Goal: Navigation & Orientation: Find specific page/section

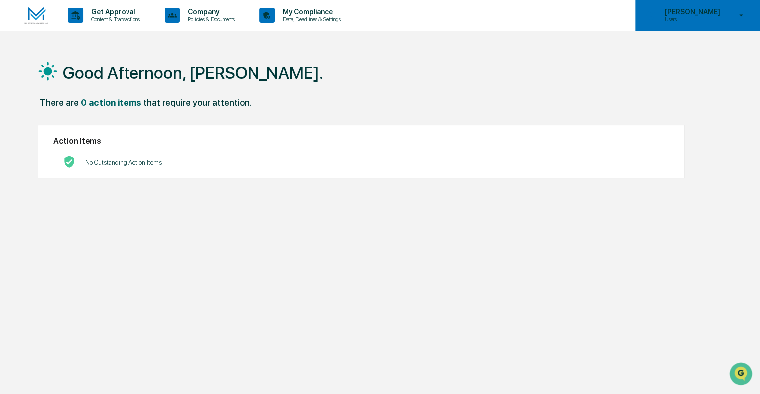
click at [678, 21] on p "Users" at bounding box center [691, 19] width 68 height 7
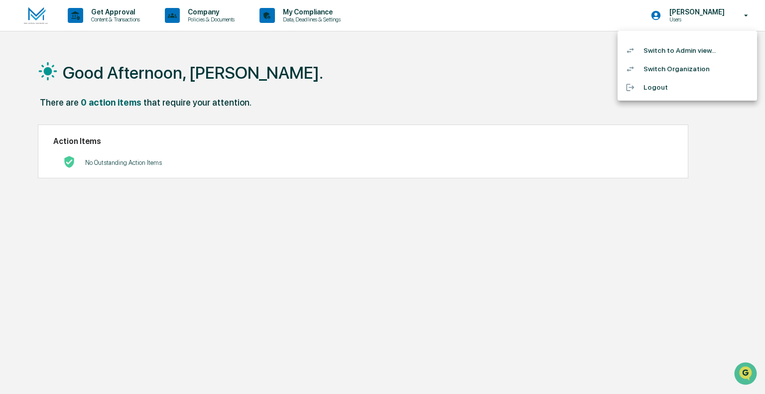
click at [672, 53] on li "Switch to Admin view..." at bounding box center [687, 50] width 139 height 18
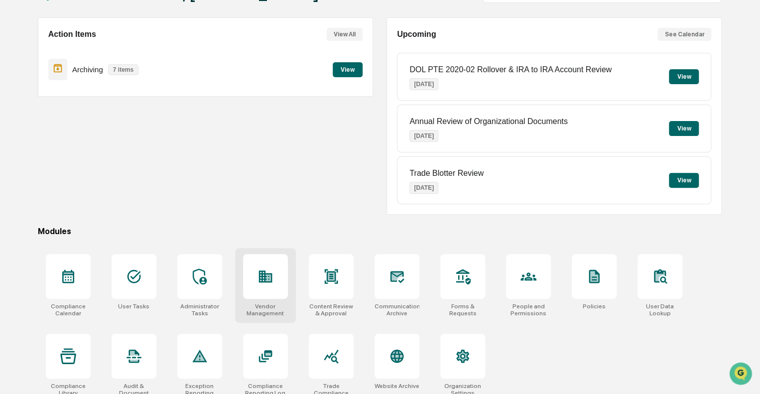
scroll to position [88, 0]
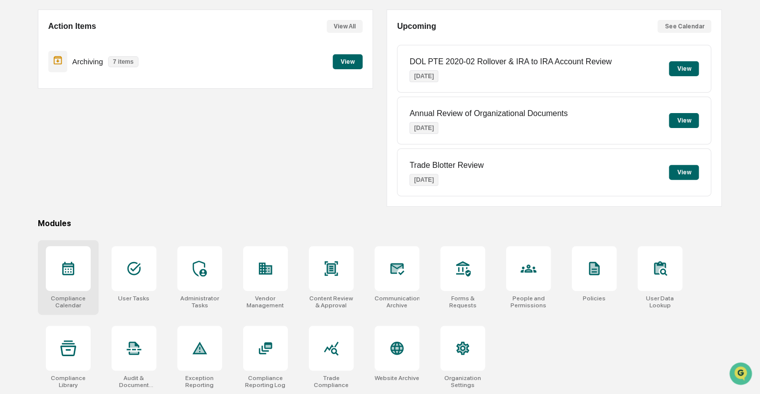
click at [71, 278] on div at bounding box center [68, 268] width 45 height 45
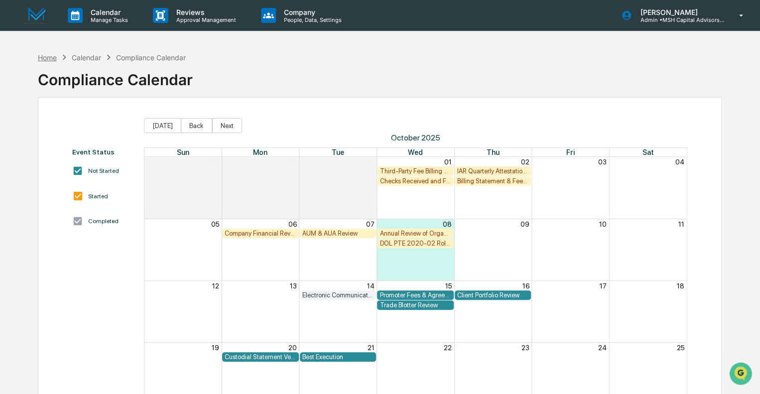
click at [46, 57] on div "Home" at bounding box center [47, 57] width 19 height 8
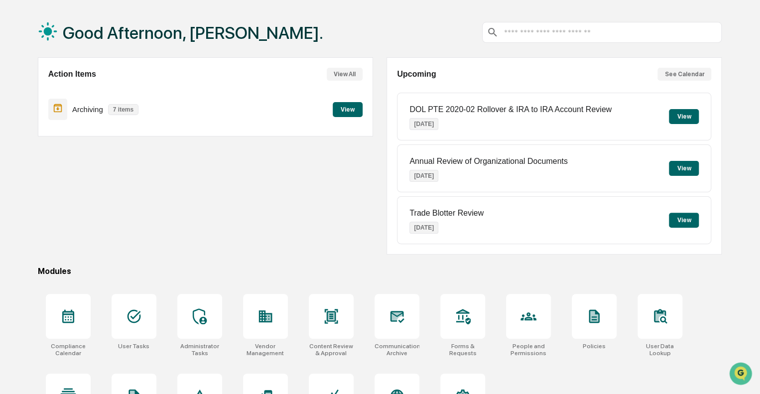
scroll to position [88, 0]
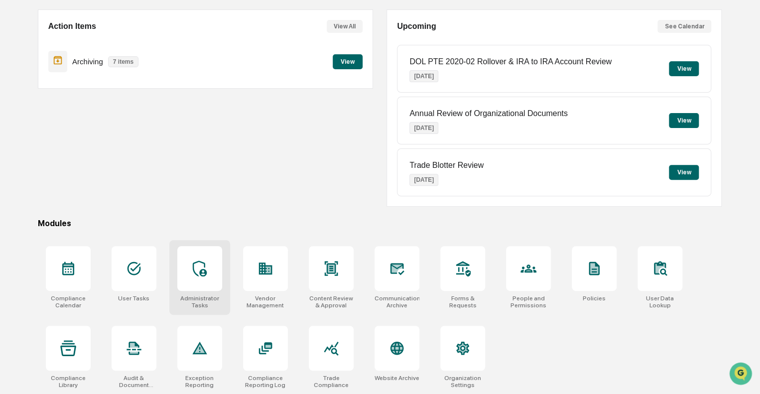
click at [209, 263] on div at bounding box center [199, 268] width 45 height 45
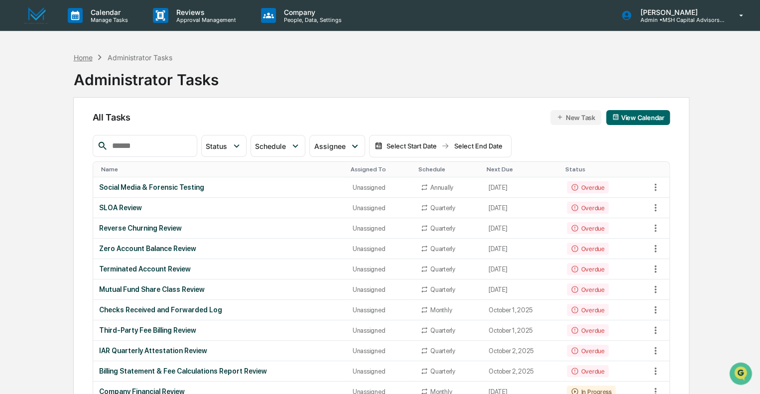
click at [78, 57] on div "Home" at bounding box center [82, 57] width 19 height 8
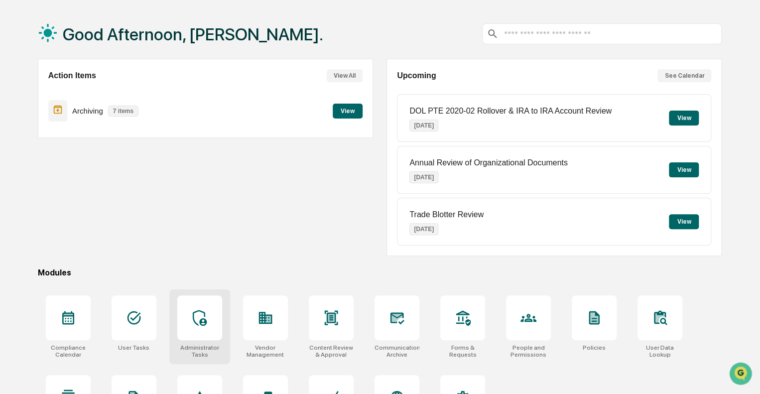
scroll to position [88, 0]
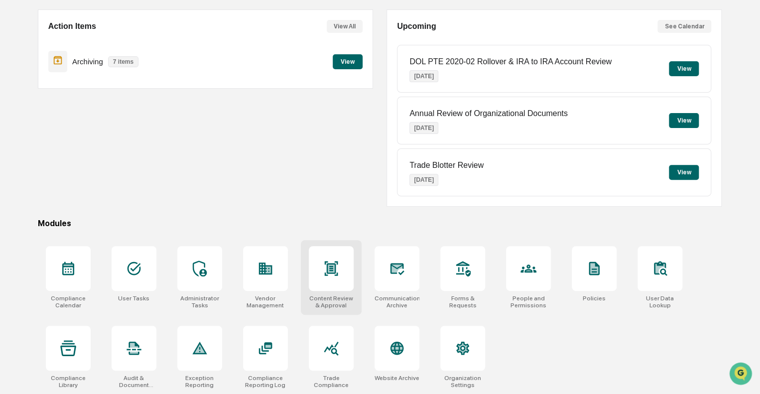
click at [327, 270] on icon at bounding box center [330, 268] width 13 height 14
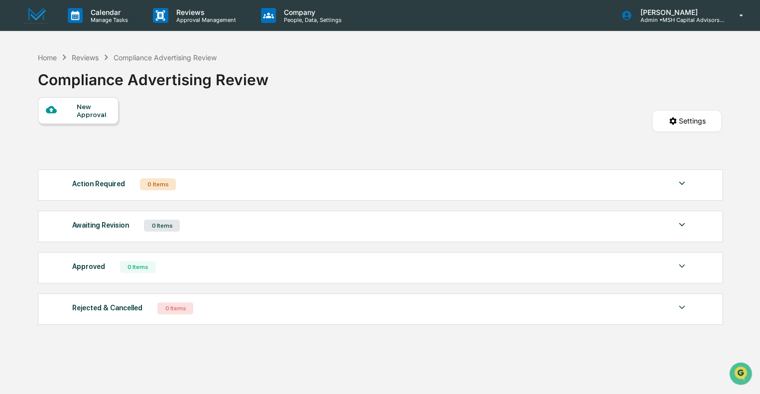
click at [94, 118] on div "New Approval" at bounding box center [93, 111] width 33 height 16
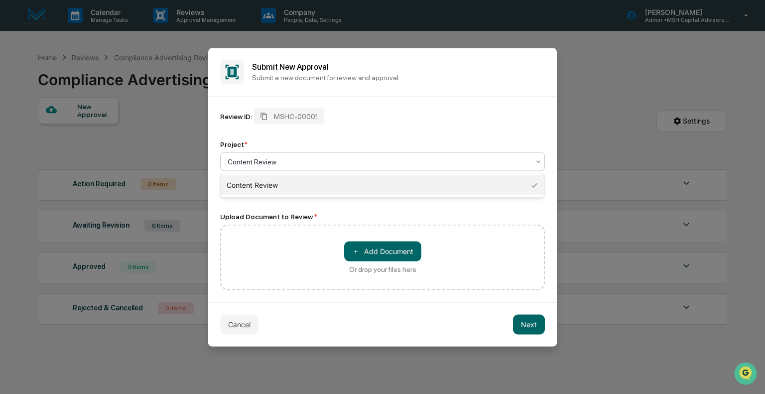
click at [301, 161] on div at bounding box center [379, 161] width 302 height 10
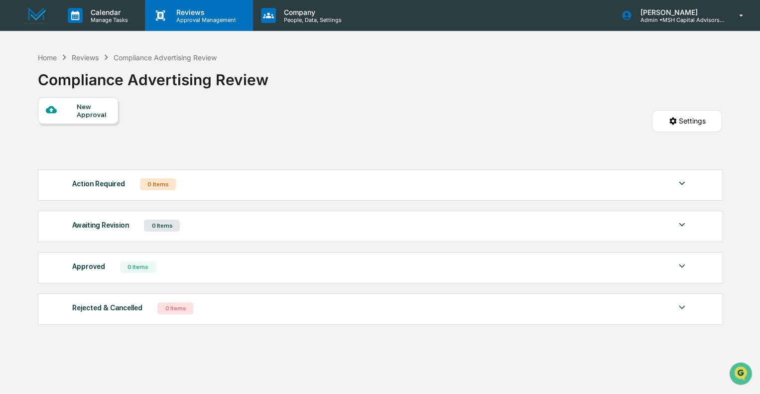
click at [191, 13] on p "Reviews" at bounding box center [204, 12] width 73 height 8
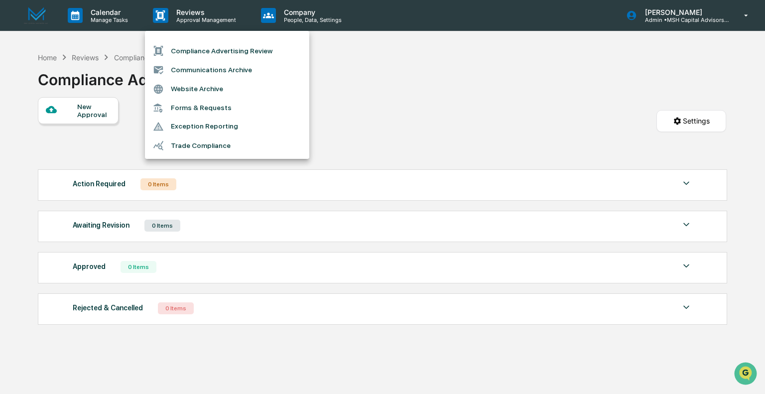
click at [98, 16] on div at bounding box center [382, 197] width 765 height 394
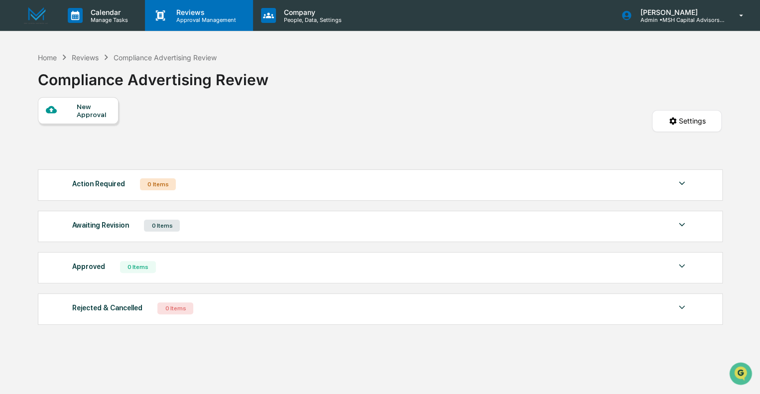
click at [209, 21] on p "Approval Management" at bounding box center [204, 19] width 73 height 7
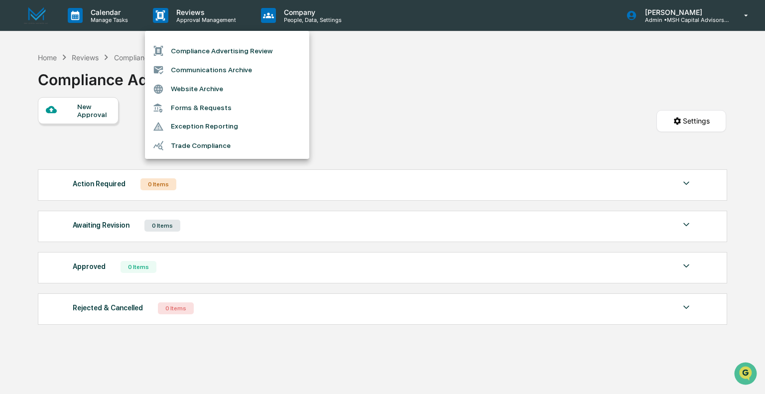
click at [300, 16] on div at bounding box center [382, 197] width 765 height 394
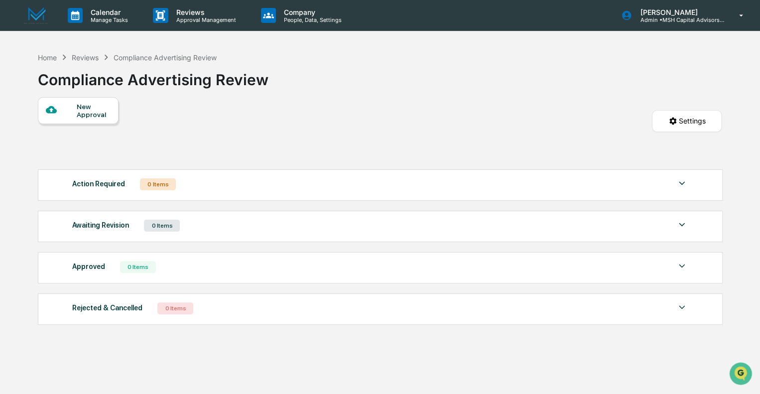
click at [300, 16] on p "People, Data, Settings" at bounding box center [311, 19] width 71 height 7
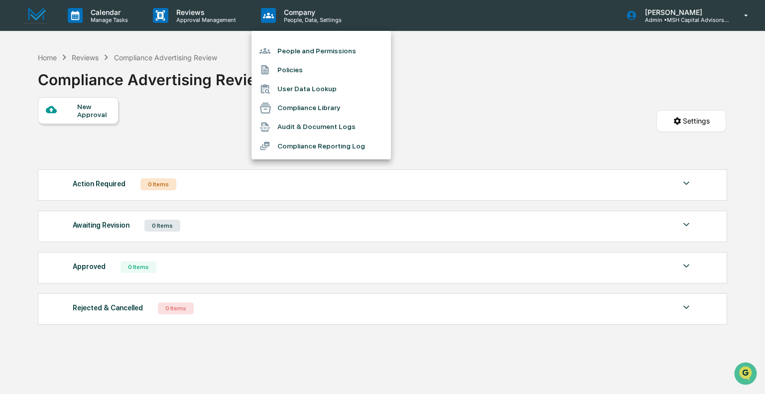
click at [313, 125] on li "Audit & Document Logs" at bounding box center [321, 127] width 139 height 19
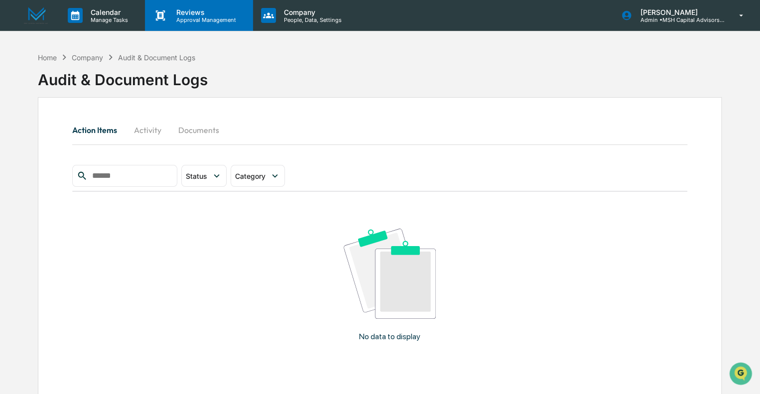
click at [191, 17] on p "Approval Management" at bounding box center [204, 19] width 73 height 7
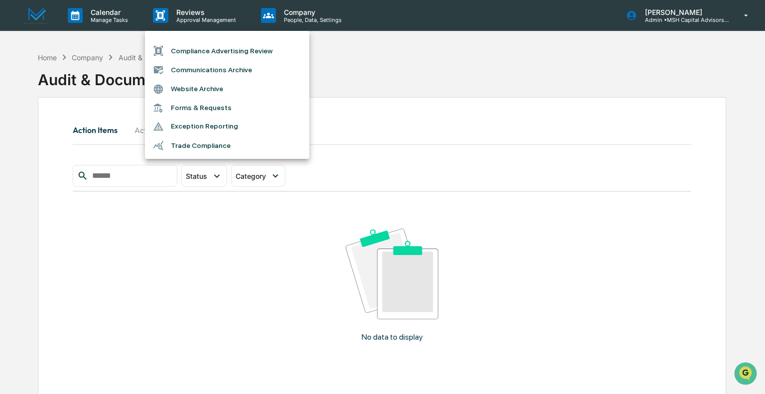
click at [349, 59] on div at bounding box center [382, 197] width 765 height 394
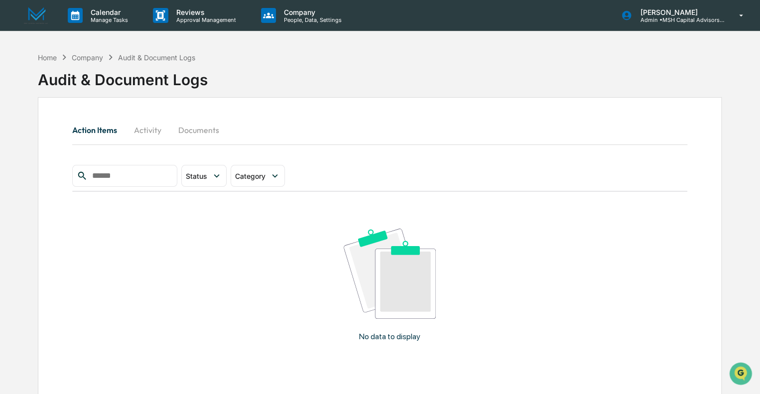
click at [32, 14] on img at bounding box center [36, 15] width 24 height 17
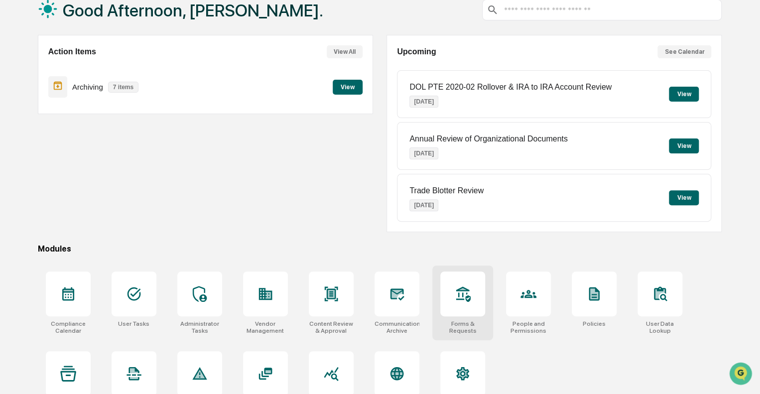
scroll to position [88, 0]
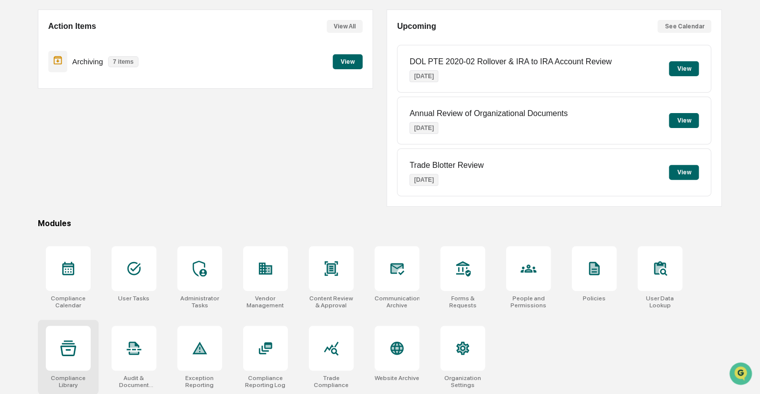
click at [72, 351] on icon at bounding box center [68, 348] width 16 height 16
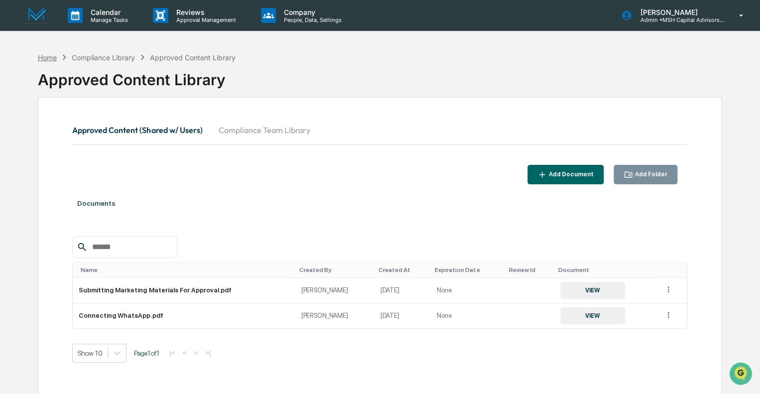
click at [53, 57] on div "Home" at bounding box center [47, 57] width 19 height 8
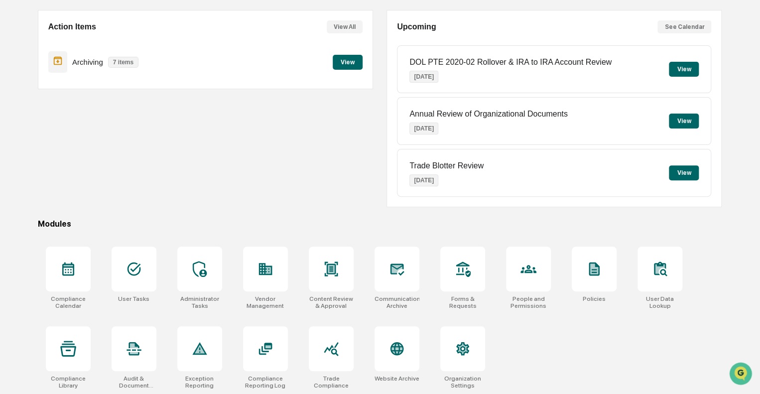
scroll to position [88, 0]
click at [197, 350] on icon at bounding box center [200, 348] width 10 height 8
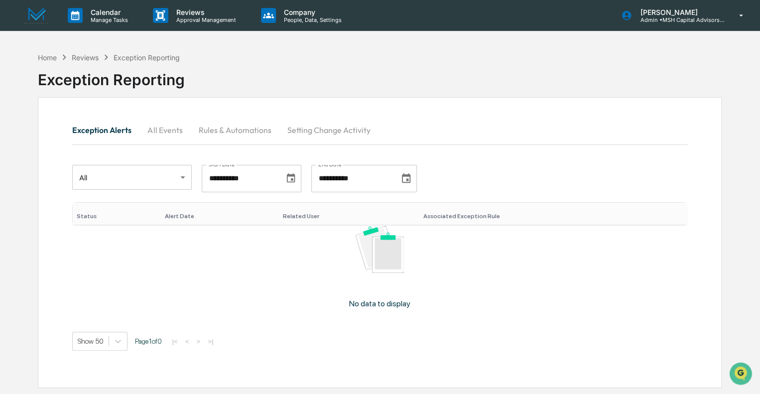
click at [161, 130] on button "All Events" at bounding box center [164, 130] width 51 height 24
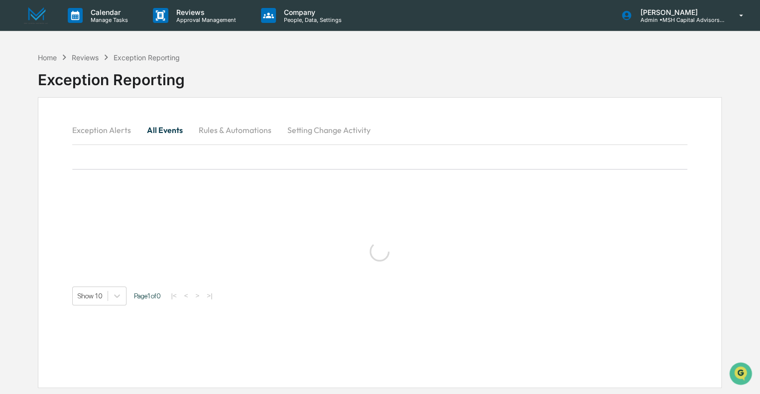
click at [222, 127] on button "Rules & Automations" at bounding box center [234, 130] width 89 height 24
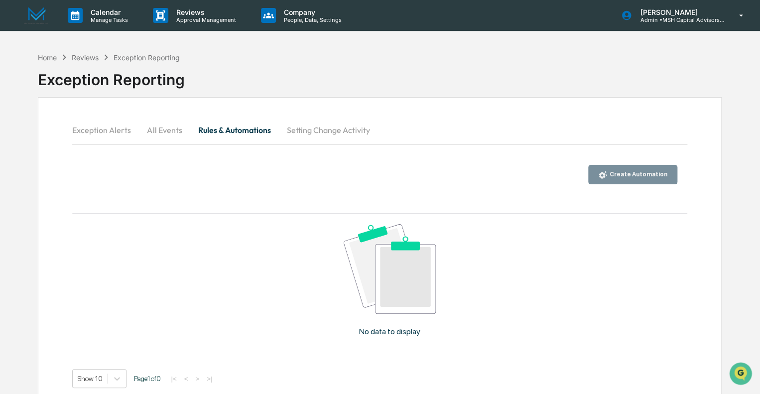
click at [311, 132] on button "Setting Change Activity" at bounding box center [327, 130] width 99 height 24
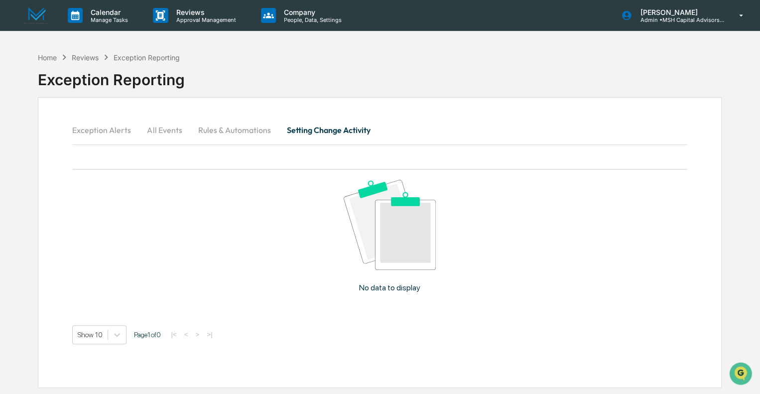
click at [109, 133] on button "Exception Alerts" at bounding box center [105, 130] width 67 height 24
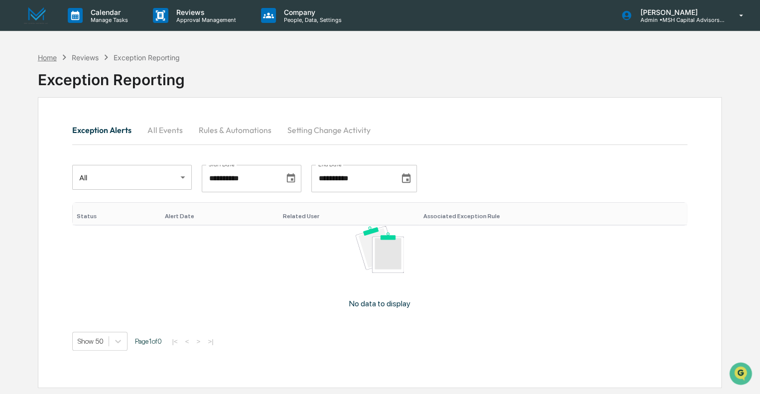
click at [44, 57] on div "Home" at bounding box center [47, 57] width 19 height 8
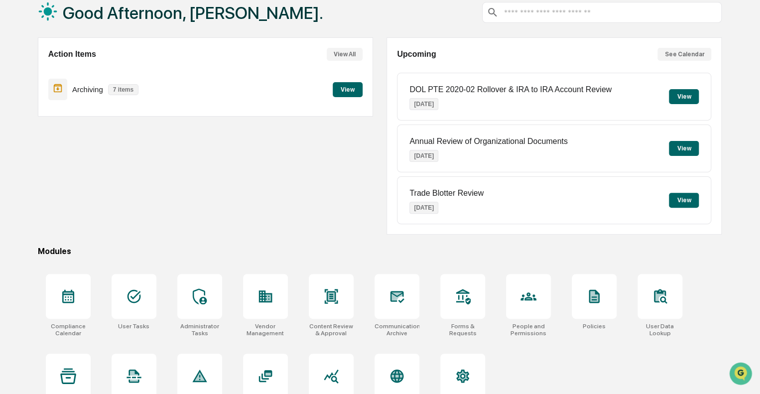
scroll to position [88, 0]
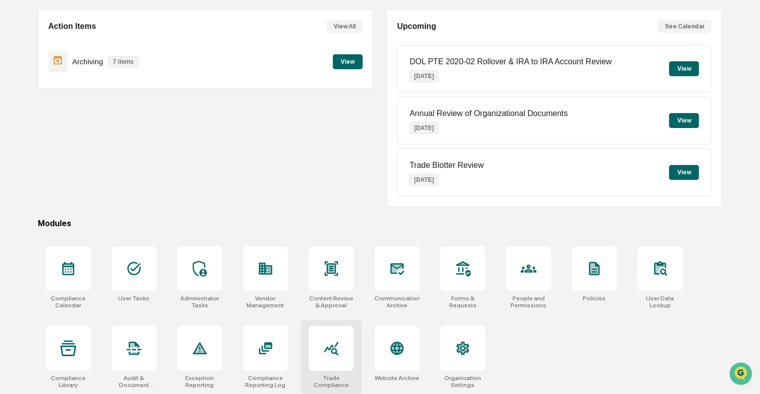
click at [327, 348] on icon at bounding box center [331, 348] width 16 height 16
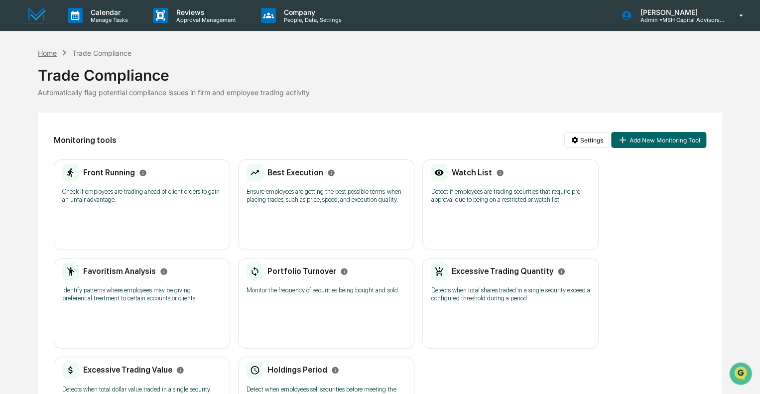
click at [51, 52] on div "Home" at bounding box center [47, 53] width 19 height 8
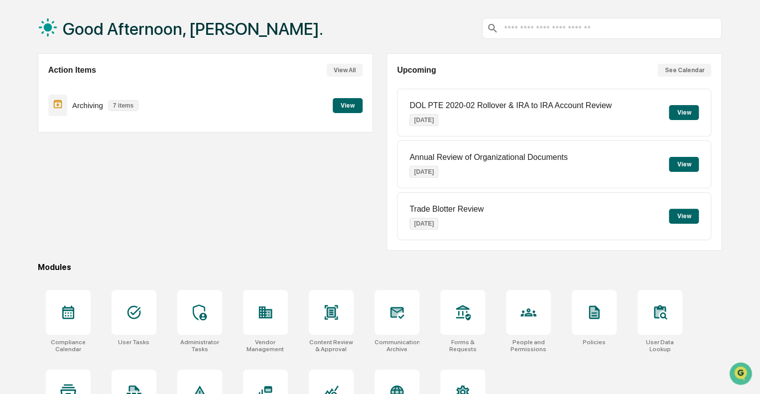
scroll to position [88, 0]
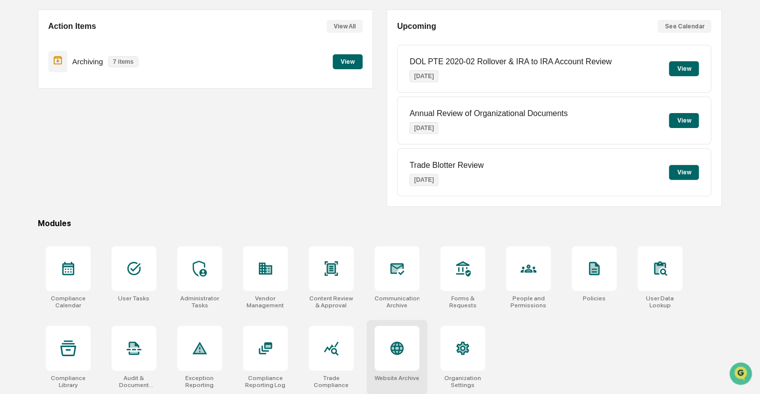
click at [399, 348] on icon at bounding box center [396, 348] width 13 height 13
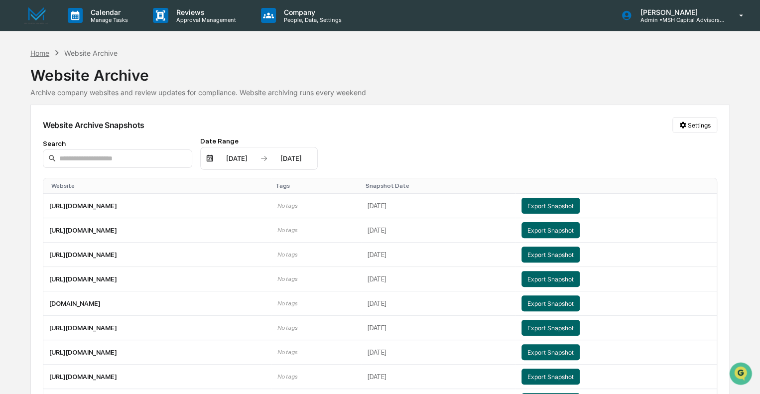
click at [44, 51] on div "Home" at bounding box center [39, 53] width 19 height 8
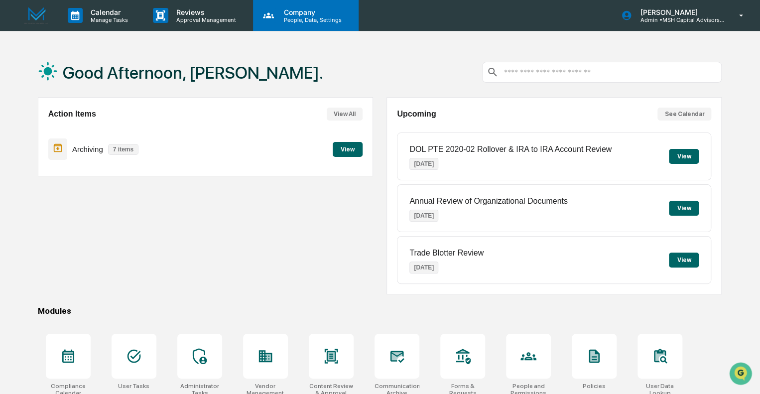
click at [308, 17] on p "People, Data, Settings" at bounding box center [311, 19] width 71 height 7
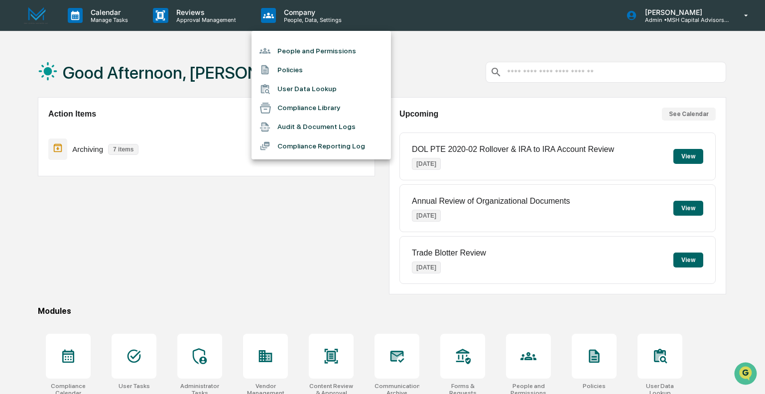
click at [207, 13] on div at bounding box center [382, 197] width 765 height 394
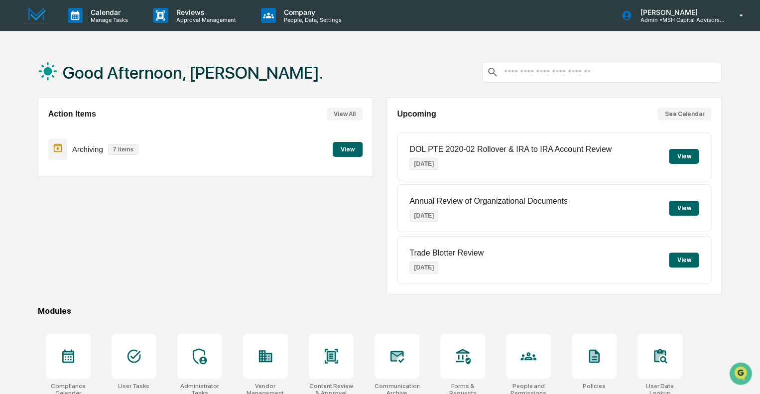
click at [207, 13] on p "Reviews" at bounding box center [204, 12] width 73 height 8
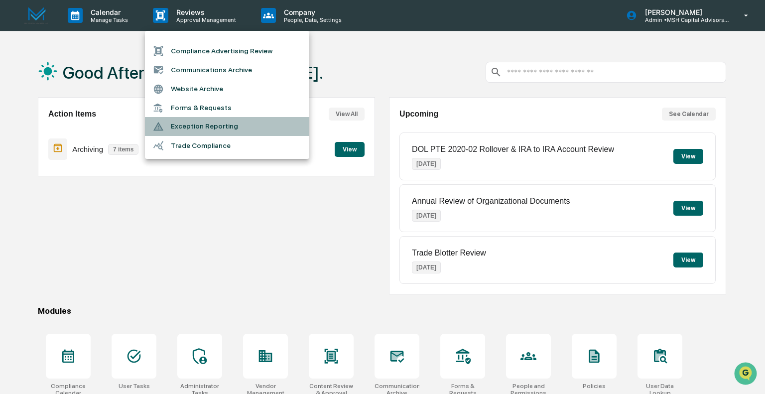
click at [193, 125] on li "Exception Reporting" at bounding box center [227, 126] width 164 height 19
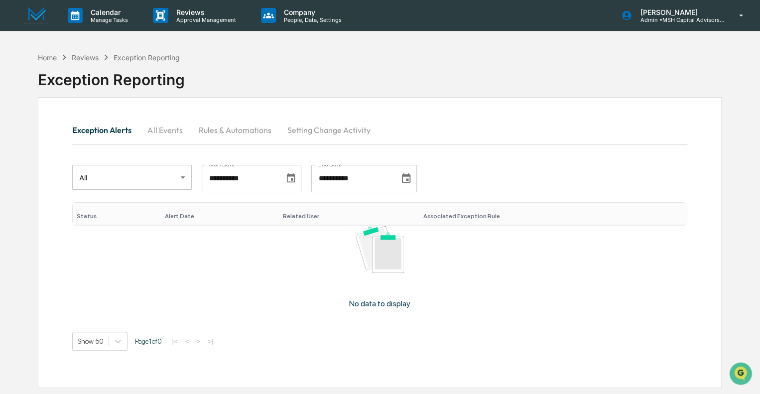
click at [160, 133] on button "All Events" at bounding box center [164, 130] width 51 height 24
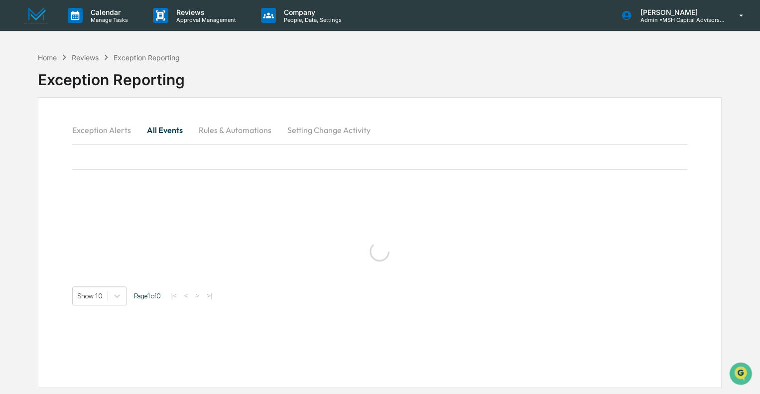
click at [228, 131] on button "Rules & Automations" at bounding box center [234, 130] width 89 height 24
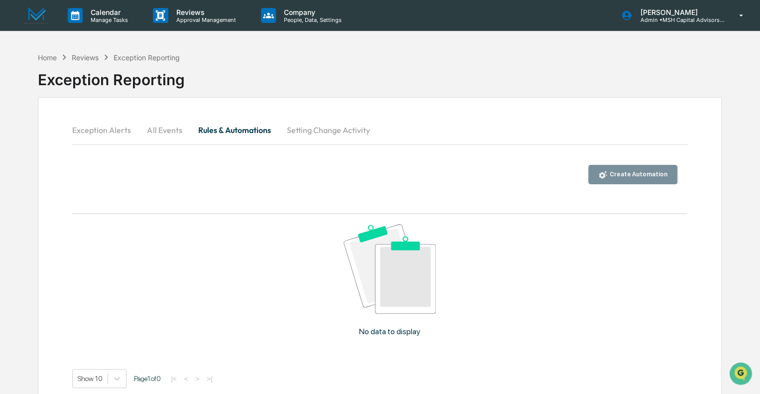
click at [322, 130] on button "Setting Change Activity" at bounding box center [327, 130] width 99 height 24
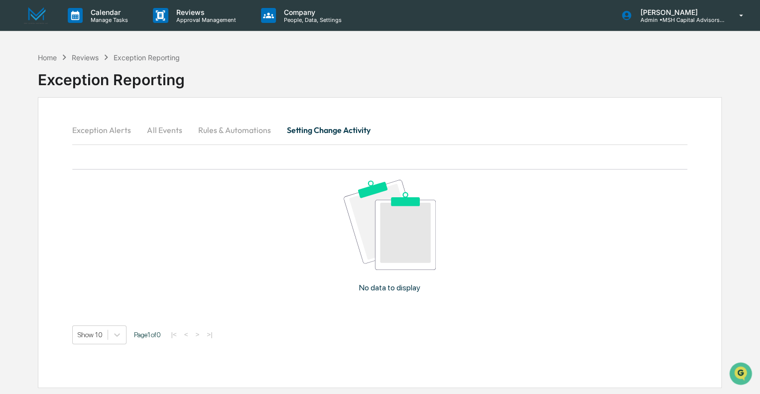
click at [102, 127] on button "Exception Alerts" at bounding box center [105, 130] width 67 height 24
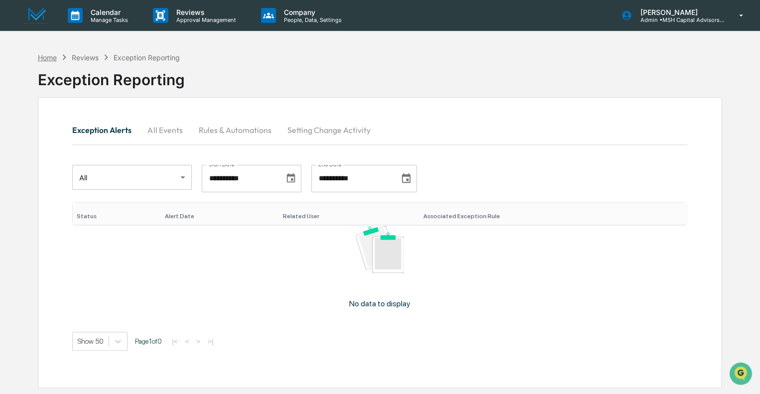
click at [51, 56] on div "Home" at bounding box center [47, 57] width 19 height 8
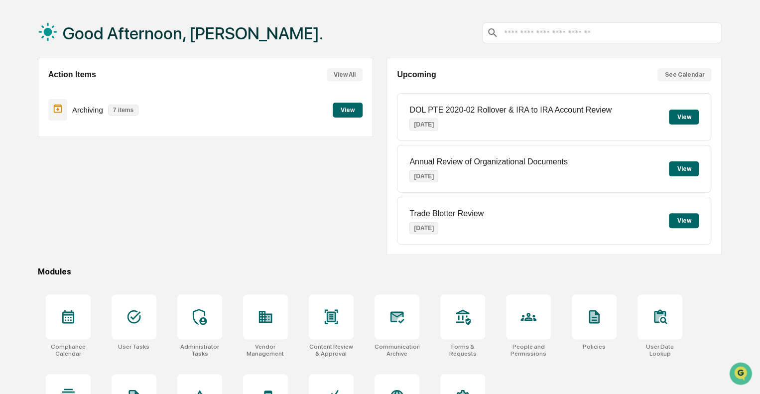
scroll to position [88, 0]
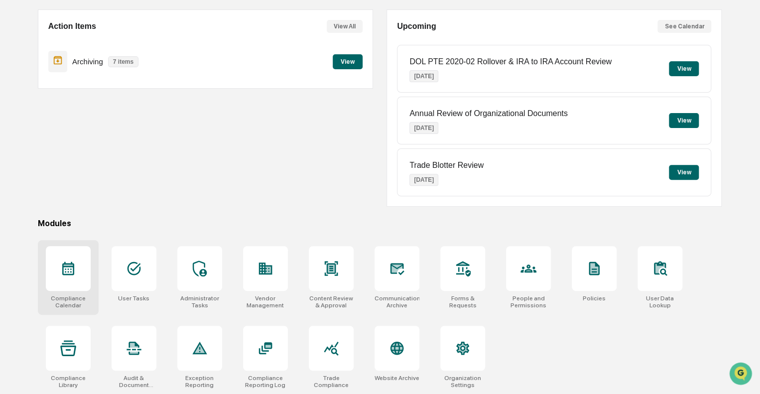
click at [54, 266] on div at bounding box center [68, 268] width 45 height 45
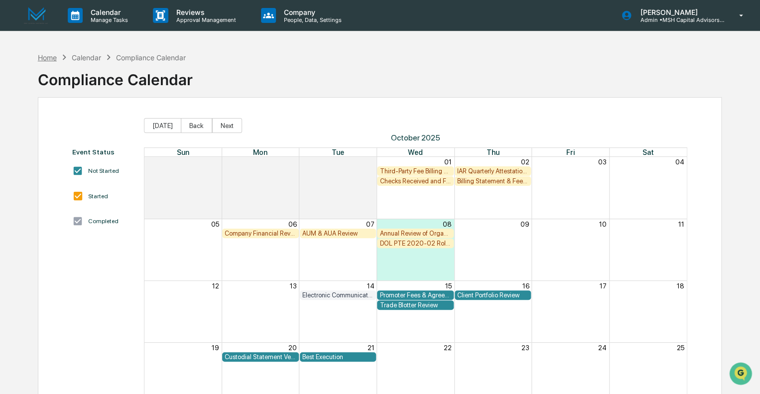
click at [52, 56] on div "Home" at bounding box center [47, 57] width 19 height 8
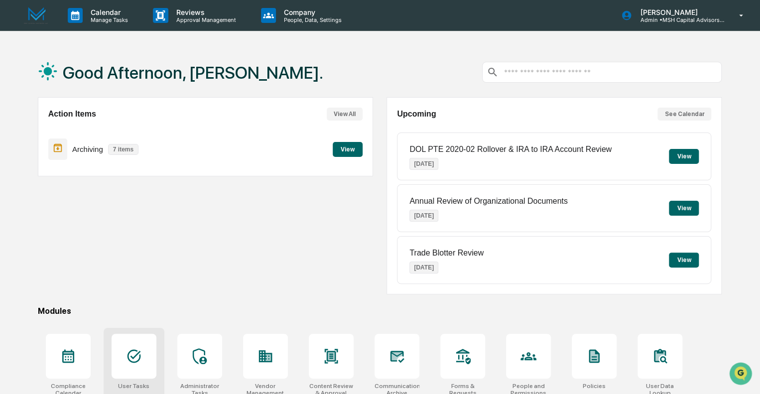
click at [133, 361] on icon at bounding box center [133, 356] width 13 height 13
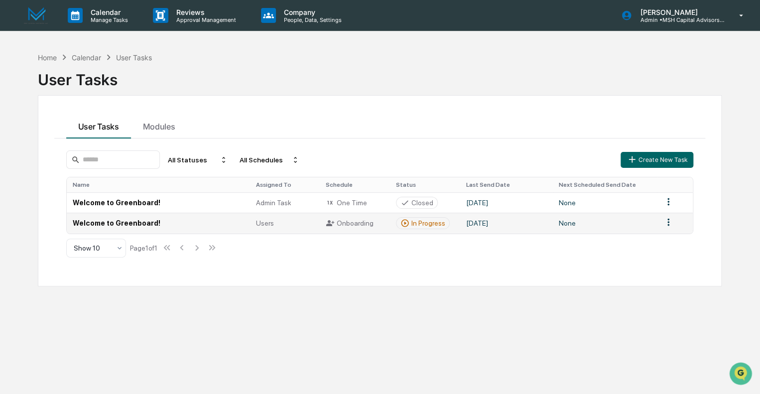
click at [124, 223] on td "Welcome to Greenboard!" at bounding box center [158, 223] width 183 height 20
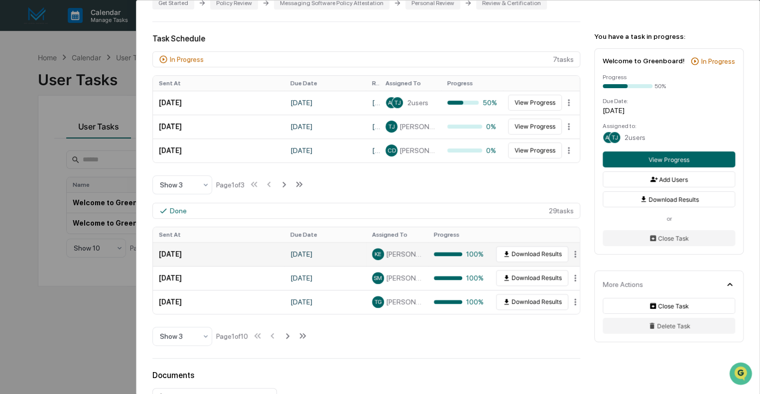
scroll to position [199, 0]
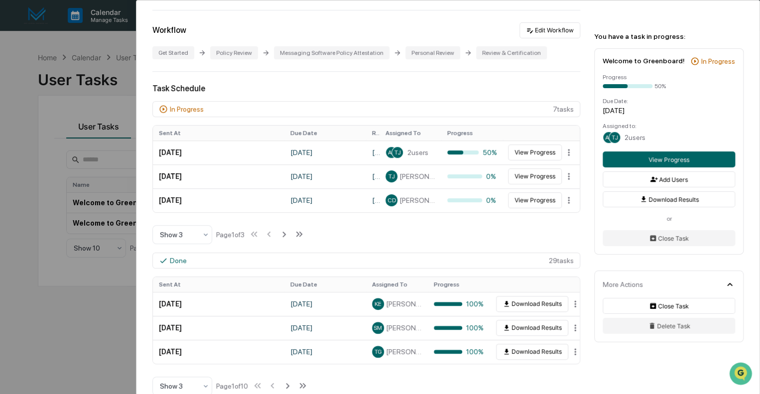
click at [91, 37] on div "User Tasks Welcome to Greenboard! Welcome to Greenboard! Active [PERSON_NAME] &…" at bounding box center [380, 197] width 760 height 394
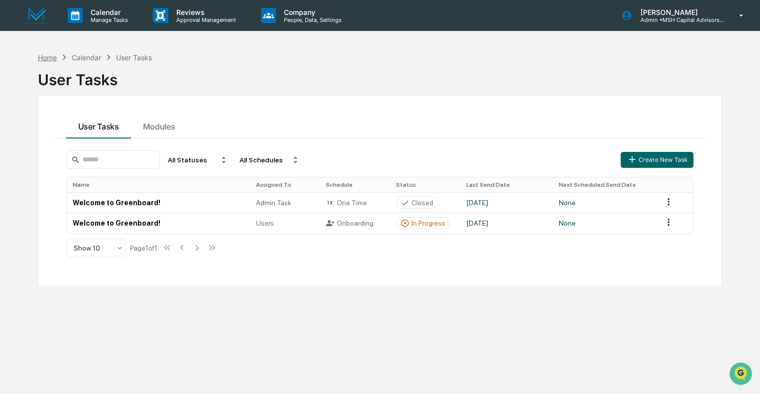
click at [48, 59] on div "Home" at bounding box center [47, 57] width 19 height 8
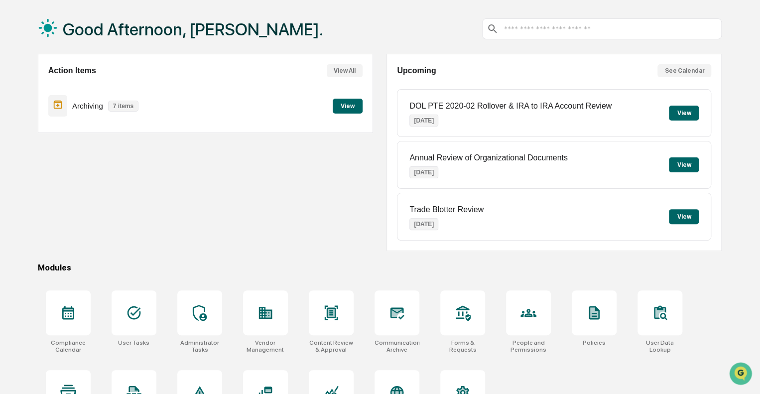
scroll to position [88, 0]
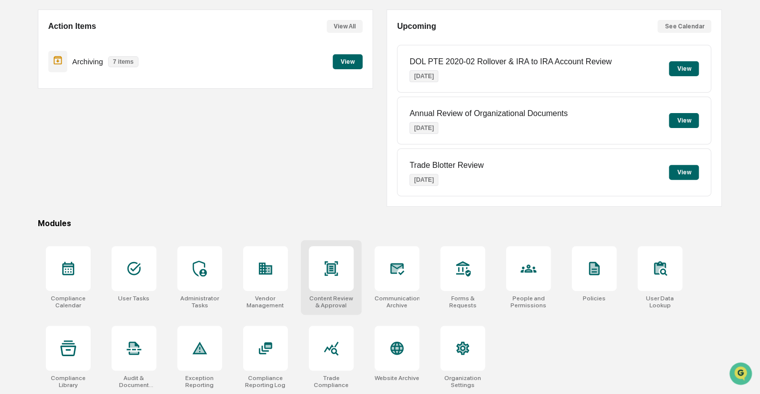
click at [334, 264] on icon at bounding box center [331, 268] width 6 height 8
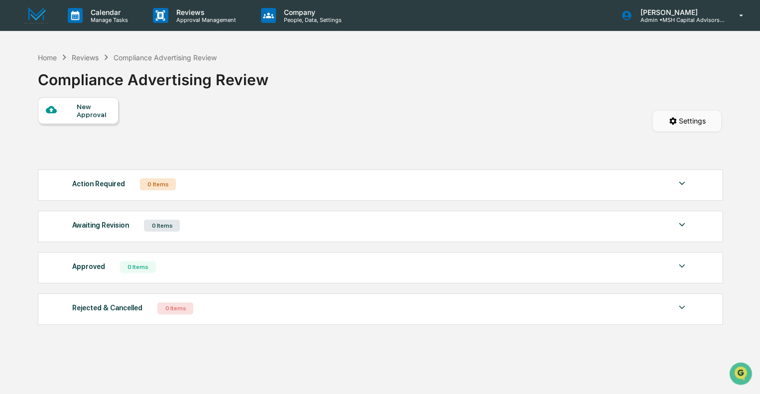
click at [682, 120] on html "Calendar Manage Tasks Reviews Approval Management Company People, Data, Setting…" at bounding box center [380, 197] width 760 height 394
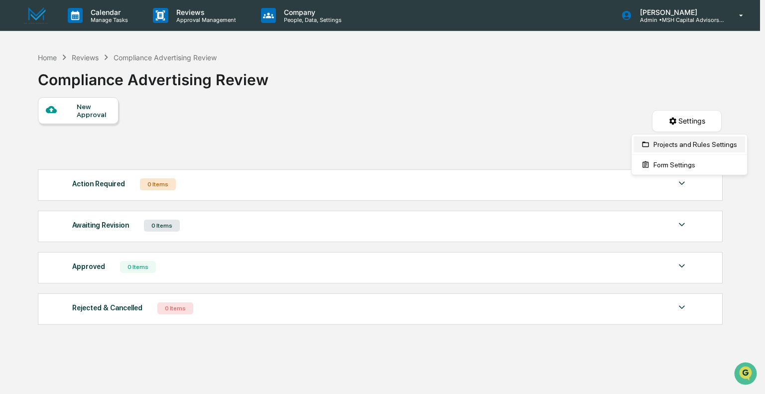
click at [680, 145] on div "Projects and Rules Settings" at bounding box center [690, 144] width 112 height 16
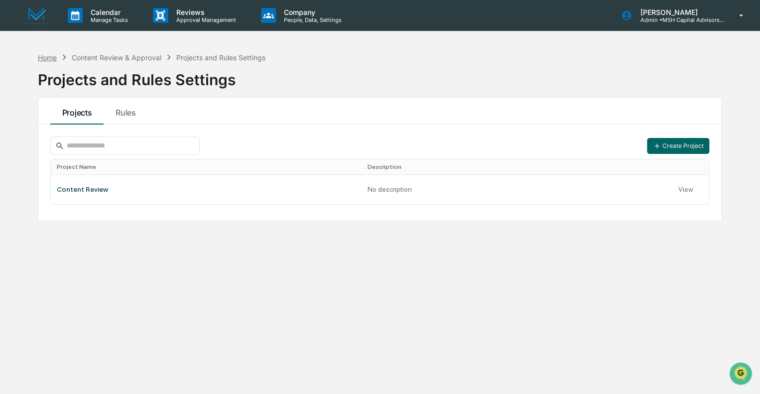
click at [48, 58] on div "Home" at bounding box center [47, 57] width 19 height 8
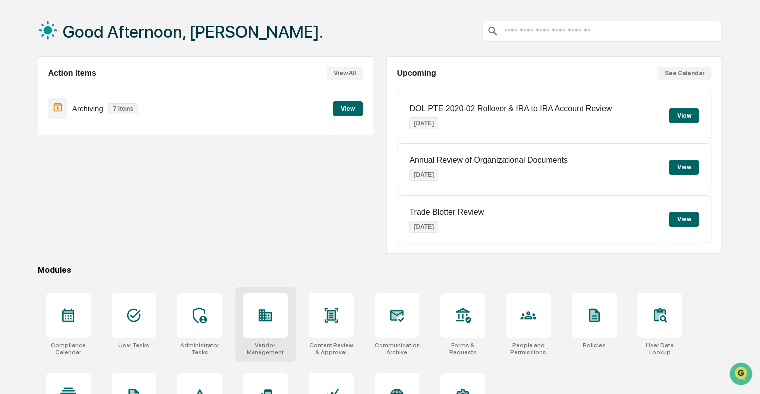
scroll to position [88, 0]
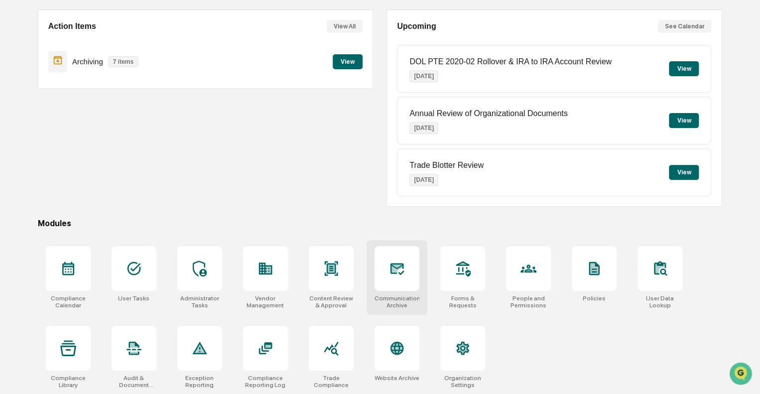
click at [402, 270] on icon at bounding box center [397, 269] width 14 height 12
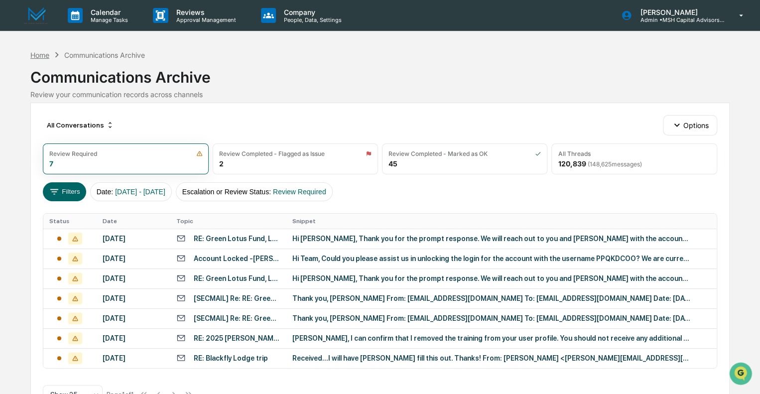
click at [45, 53] on div "Home" at bounding box center [39, 55] width 19 height 8
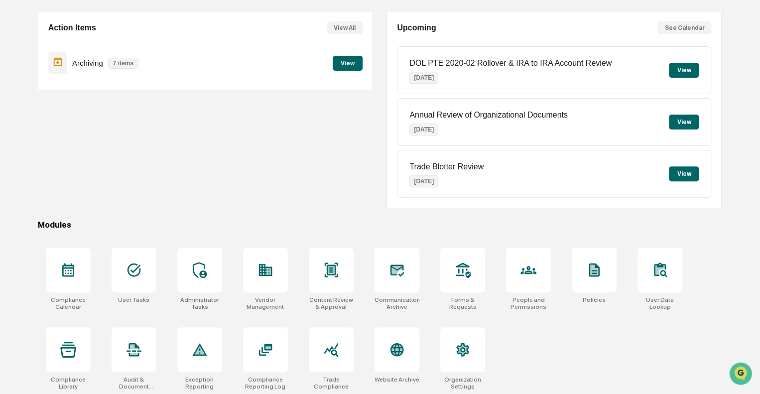
scroll to position [88, 0]
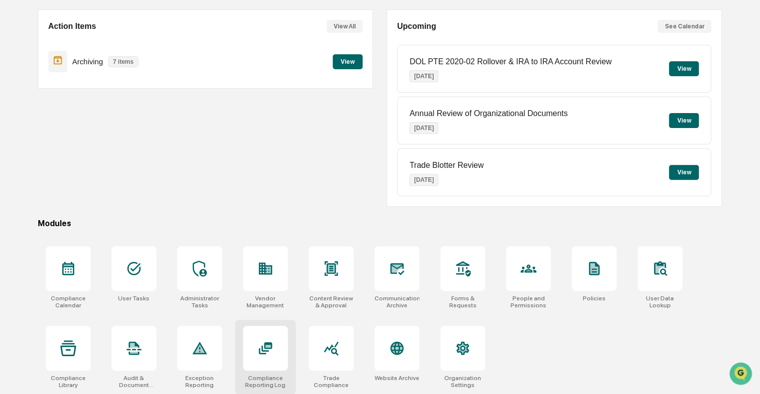
click at [268, 345] on icon at bounding box center [267, 346] width 5 height 2
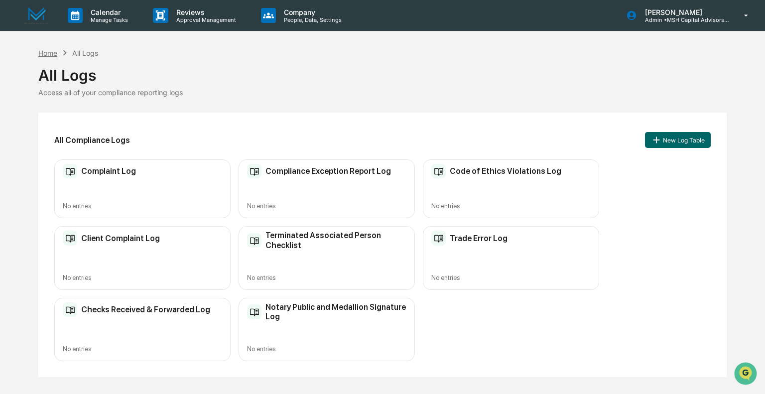
click at [50, 52] on div "Home" at bounding box center [47, 53] width 19 height 8
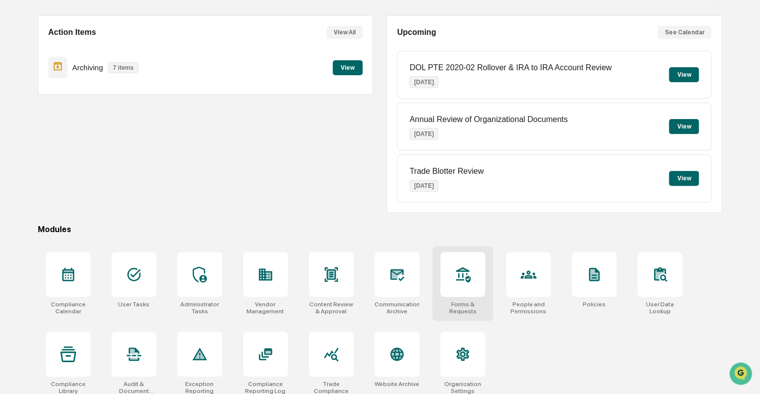
scroll to position [88, 0]
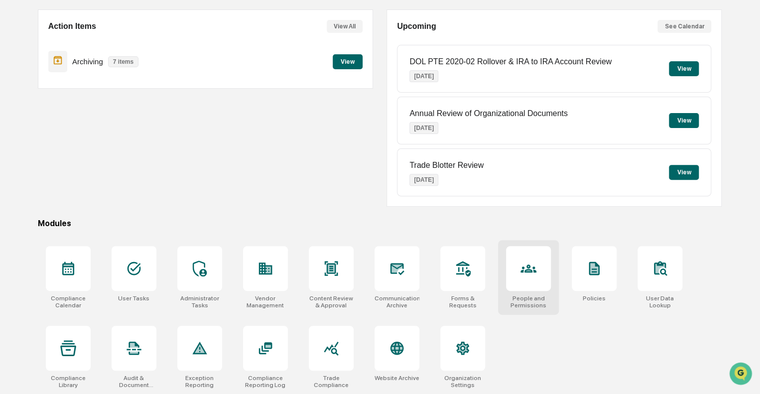
click at [532, 276] on div at bounding box center [528, 268] width 45 height 45
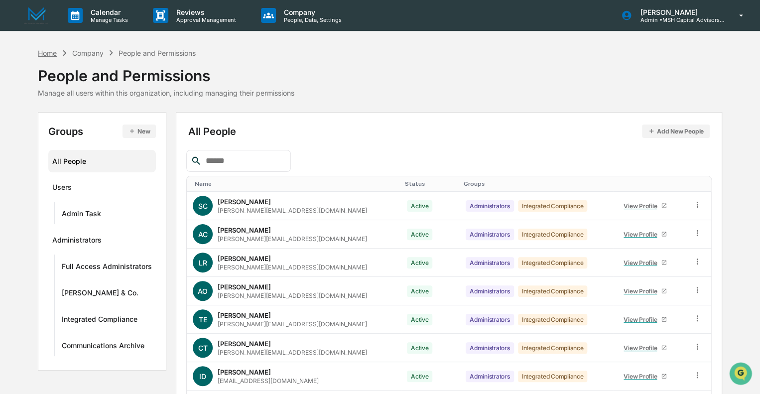
click at [50, 52] on div "Home" at bounding box center [47, 53] width 19 height 8
